Goal: Check status: Check status

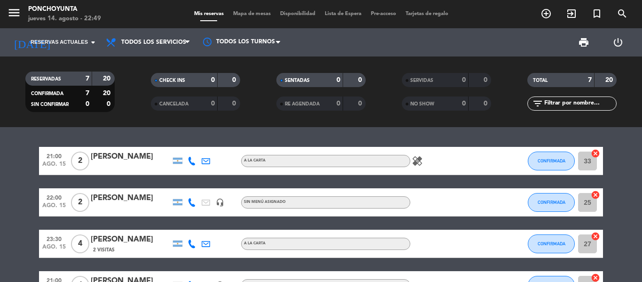
click at [626, 182] on bookings-row "21:00 [DATE] 2 [PERSON_NAME] A LA CARTA healing CONFIRMADA 33 cancel 22:00 [DAT…" at bounding box center [321, 278] width 642 height 263
click at [416, 161] on icon "healing" at bounding box center [417, 160] width 11 height 11
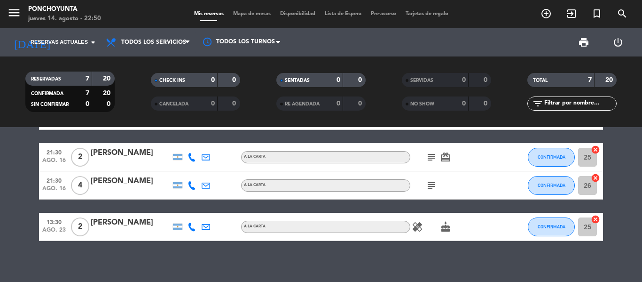
scroll to position [175, 0]
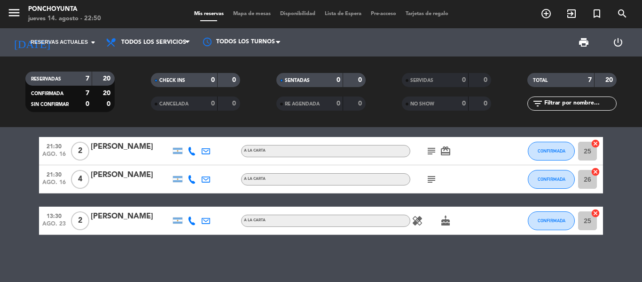
click at [418, 225] on icon "healing" at bounding box center [417, 220] width 11 height 11
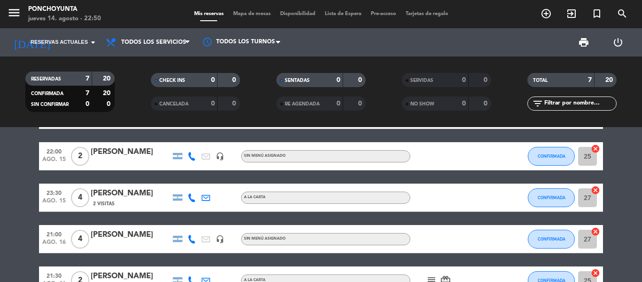
scroll to position [0, 0]
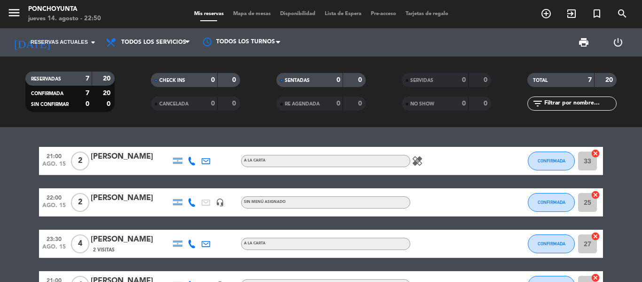
click at [410, 139] on div "21:00 [DATE] 2 [PERSON_NAME] A LA CARTA healing CONFIRMADA 33 cancel 22:00 [DAT…" at bounding box center [321, 204] width 642 height 155
click at [629, 161] on bookings-row "21:00 [DATE] 2 [PERSON_NAME] A LA CARTA healing CONFIRMADA 33 cancel 22:00 [DAT…" at bounding box center [321, 278] width 642 height 263
click at [71, 47] on input at bounding box center [96, 42] width 79 height 16
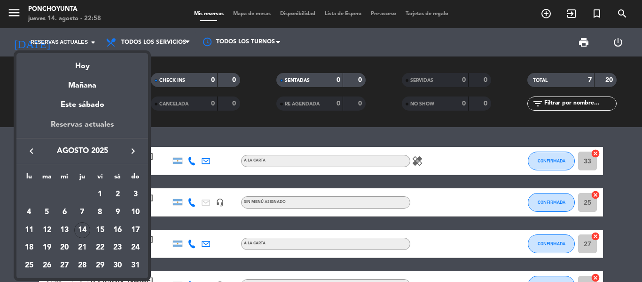
click at [68, 122] on div "Reservas actuales" at bounding box center [82, 127] width 132 height 19
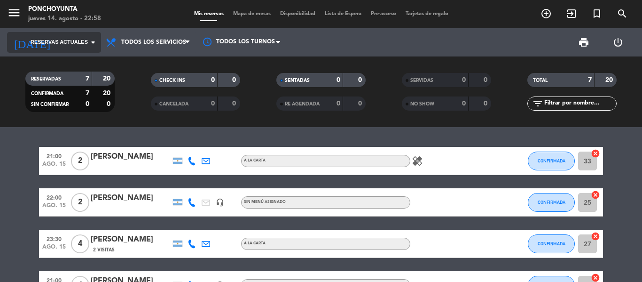
click at [79, 40] on span "Reservas actuales" at bounding box center [59, 42] width 57 height 8
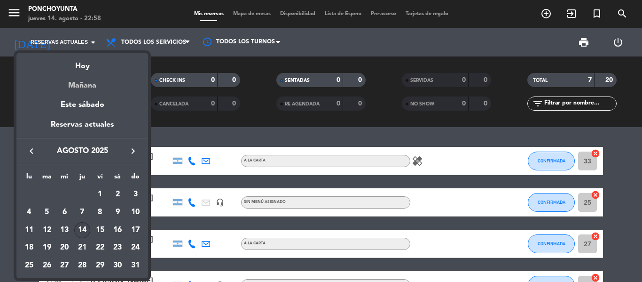
click at [86, 84] on div "Mañana" at bounding box center [82, 81] width 132 height 19
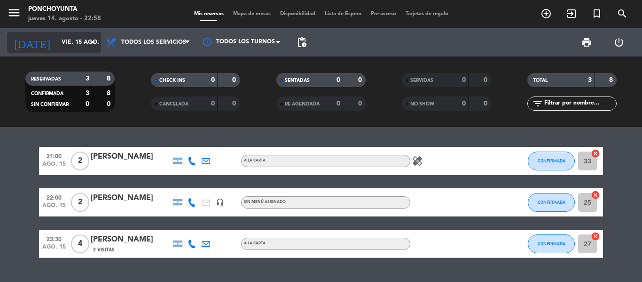
click at [79, 48] on input "vie. 15 ago." at bounding box center [96, 42] width 79 height 16
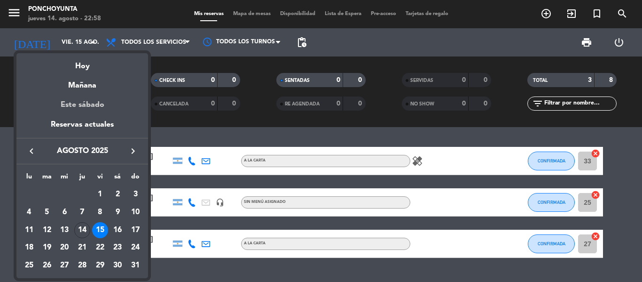
click at [82, 106] on div "Este sábado" at bounding box center [82, 105] width 132 height 26
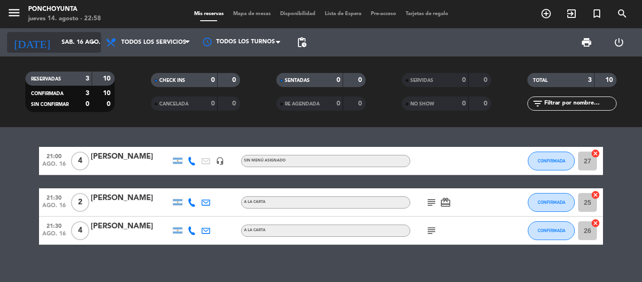
click at [87, 50] on input "sáb. 16 ago." at bounding box center [96, 42] width 79 height 16
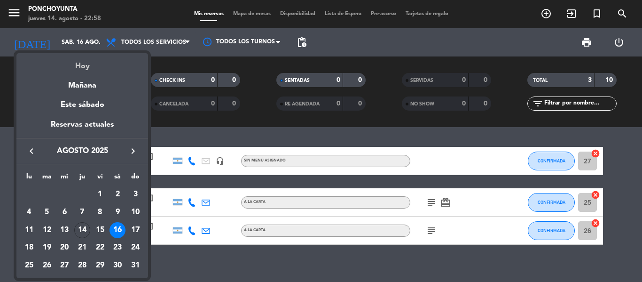
click at [87, 68] on div "Hoy" at bounding box center [82, 62] width 132 height 19
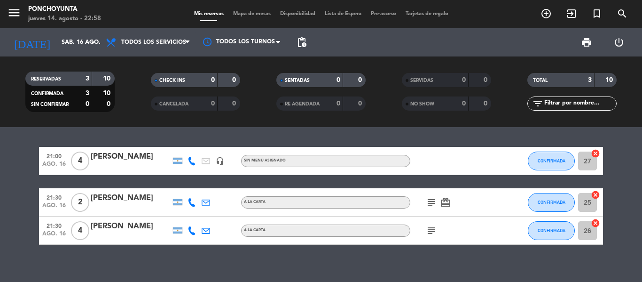
type input "jue. 14 ago."
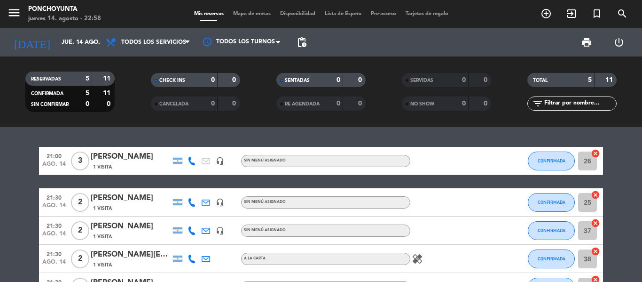
click at [613, 163] on bookings-row "21:00 [DATE] 3 [PERSON_NAME] 1 Visita headset_mic Sin menú asignado CONFIRMADA …" at bounding box center [321, 224] width 642 height 154
drag, startPoint x: 58, startPoint y: 55, endPoint x: 133, endPoint y: -57, distance: 134.8
click at [133, 0] on html "close × Ponchoyunta × chrome_reader_mode Listado de Reservas account_box Client…" at bounding box center [321, 141] width 642 height 282
click at [83, 40] on input "jue. 14 ago." at bounding box center [96, 42] width 79 height 16
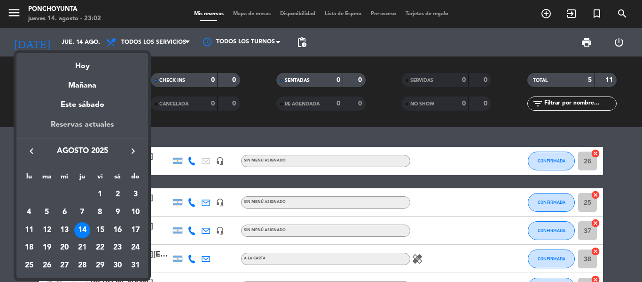
click at [89, 127] on div "Reservas actuales" at bounding box center [82, 127] width 132 height 19
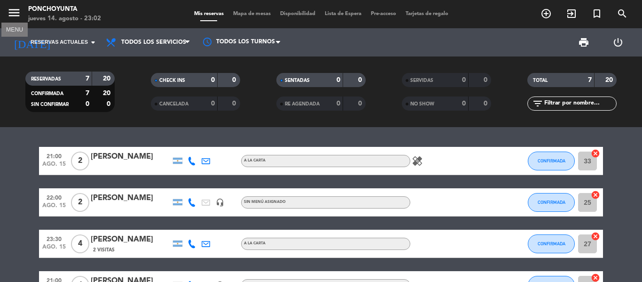
click at [20, 15] on icon "menu" at bounding box center [14, 13] width 14 height 14
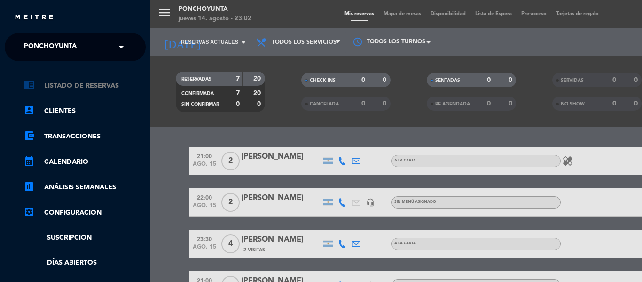
click at [73, 83] on link "chrome_reader_mode Listado de Reservas" at bounding box center [84, 85] width 122 height 11
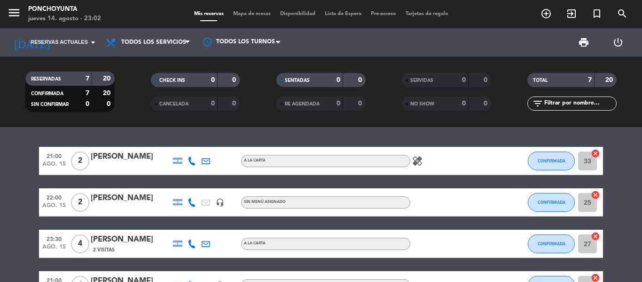
click at [416, 163] on icon "healing" at bounding box center [417, 160] width 11 height 11
click at [636, 157] on bookings-row "21:00 [DATE] 2 [PERSON_NAME] A LA CARTA healing CONFIRMADA 33 cancel 22:00 [DAT…" at bounding box center [321, 278] width 642 height 263
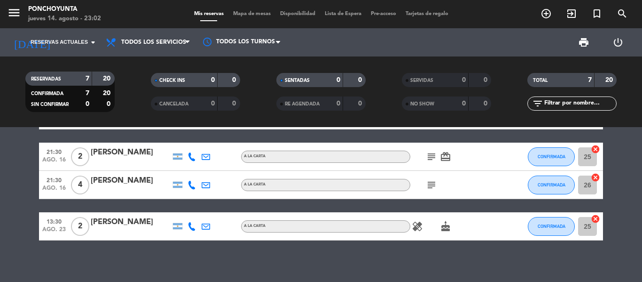
scroll to position [175, 0]
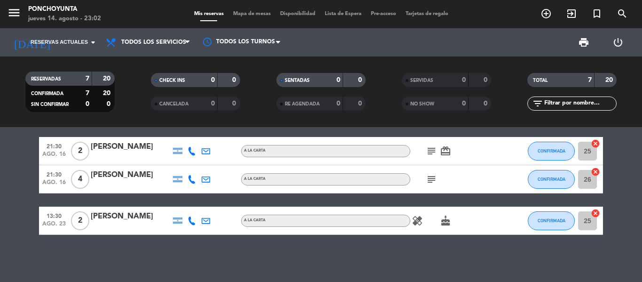
click at [446, 222] on icon "cake" at bounding box center [445, 220] width 11 height 11
click at [447, 147] on icon "card_giftcard" at bounding box center [445, 150] width 11 height 11
click at [633, 146] on bookings-row "21:00 [DATE] 2 [PERSON_NAME] A LA CARTA healing CONFIRMADA 33 cancel 22:00 [DAT…" at bounding box center [321, 102] width 642 height 263
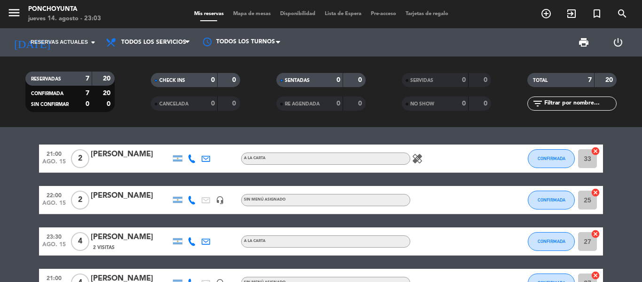
scroll to position [0, 0]
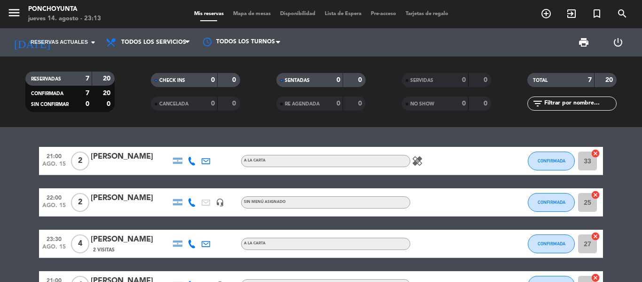
click at [115, 139] on div "21:00 [DATE] 2 [PERSON_NAME] A LA CARTA healing CONFIRMADA 33 cancel 22:00 [DAT…" at bounding box center [321, 204] width 642 height 155
click at [624, 173] on bookings-row "21:00 [DATE] 2 [PERSON_NAME] A LA CARTA healing CONFIRMADA 33 cancel 22:00 [DAT…" at bounding box center [321, 278] width 642 height 263
